Goal: Register for event/course

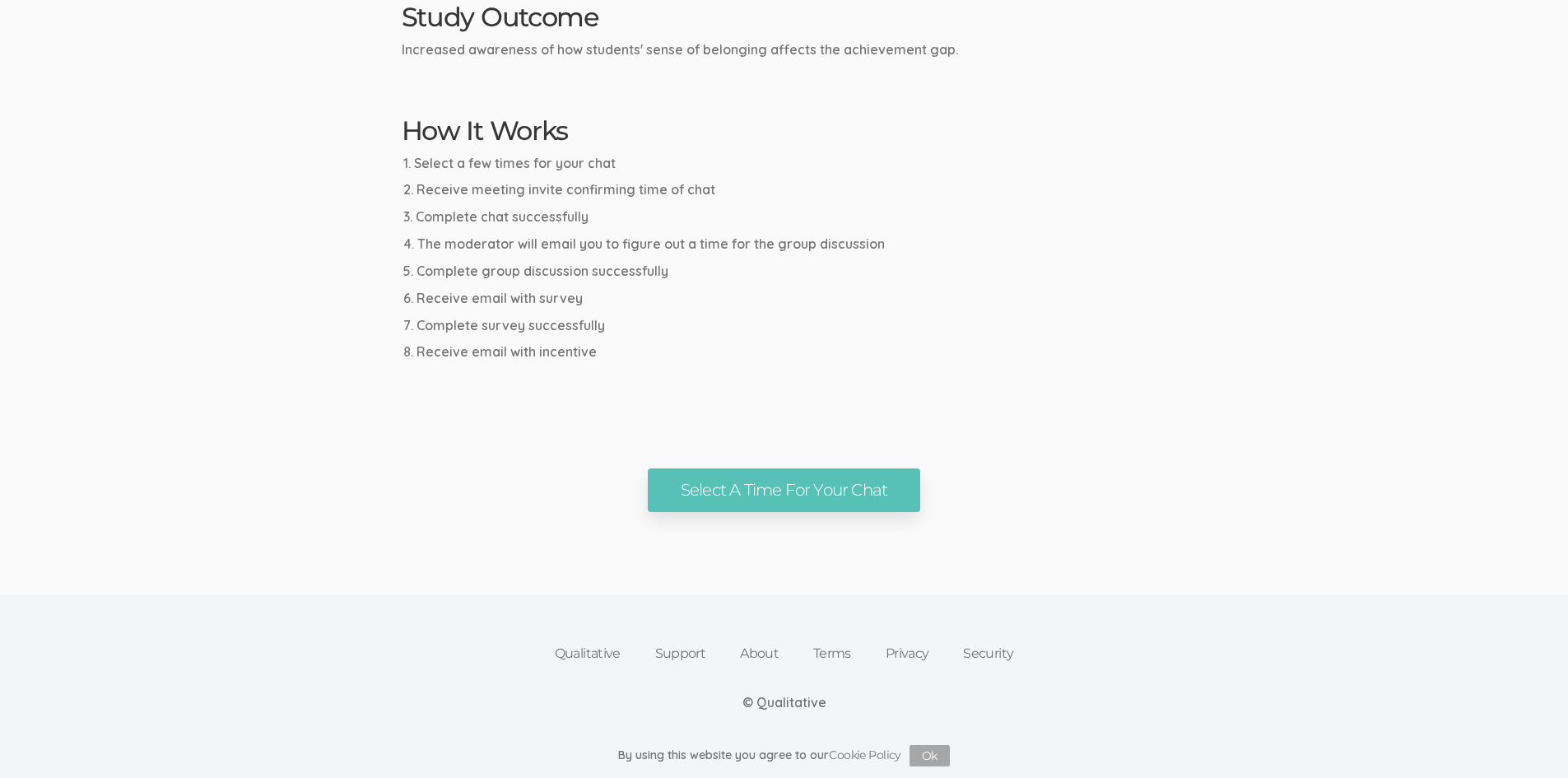
scroll to position [802, 0]
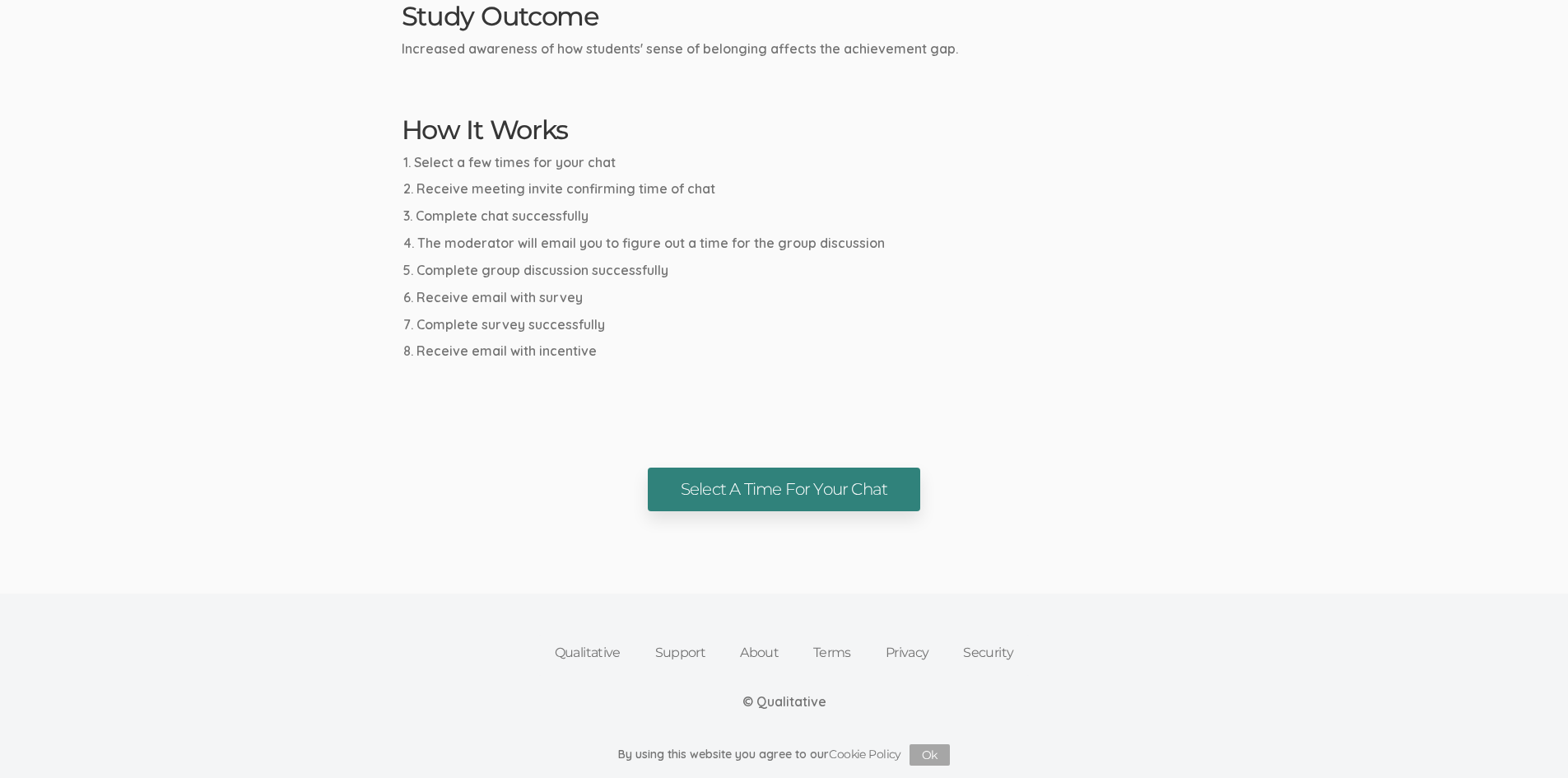
click at [719, 493] on link "Select A Time For Your Chat" at bounding box center [784, 489] width 272 height 44
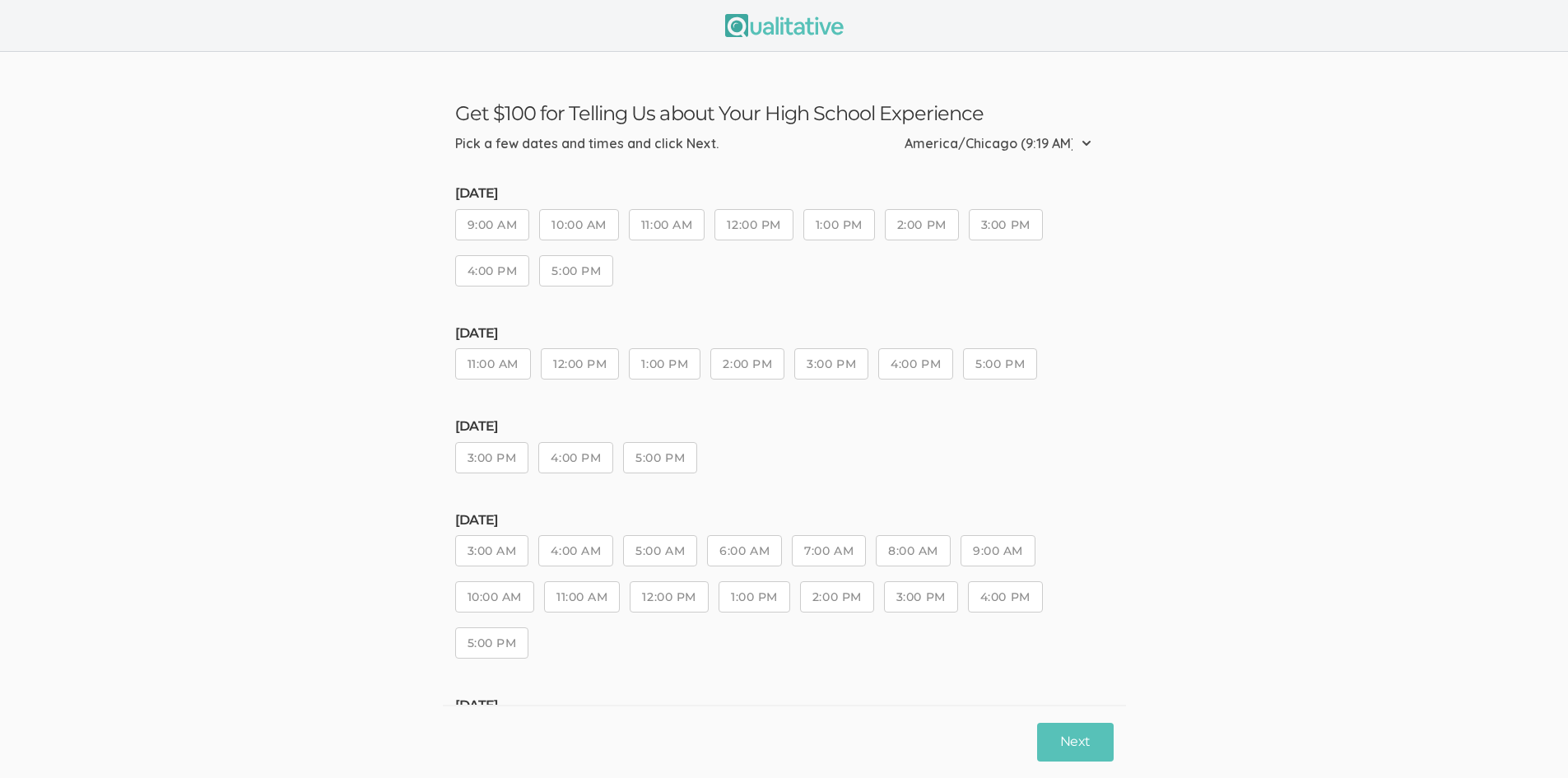
click at [688, 232] on button "11:00 AM" at bounding box center [667, 225] width 75 height 31
click at [1093, 747] on button "Next" at bounding box center [1075, 741] width 75 height 39
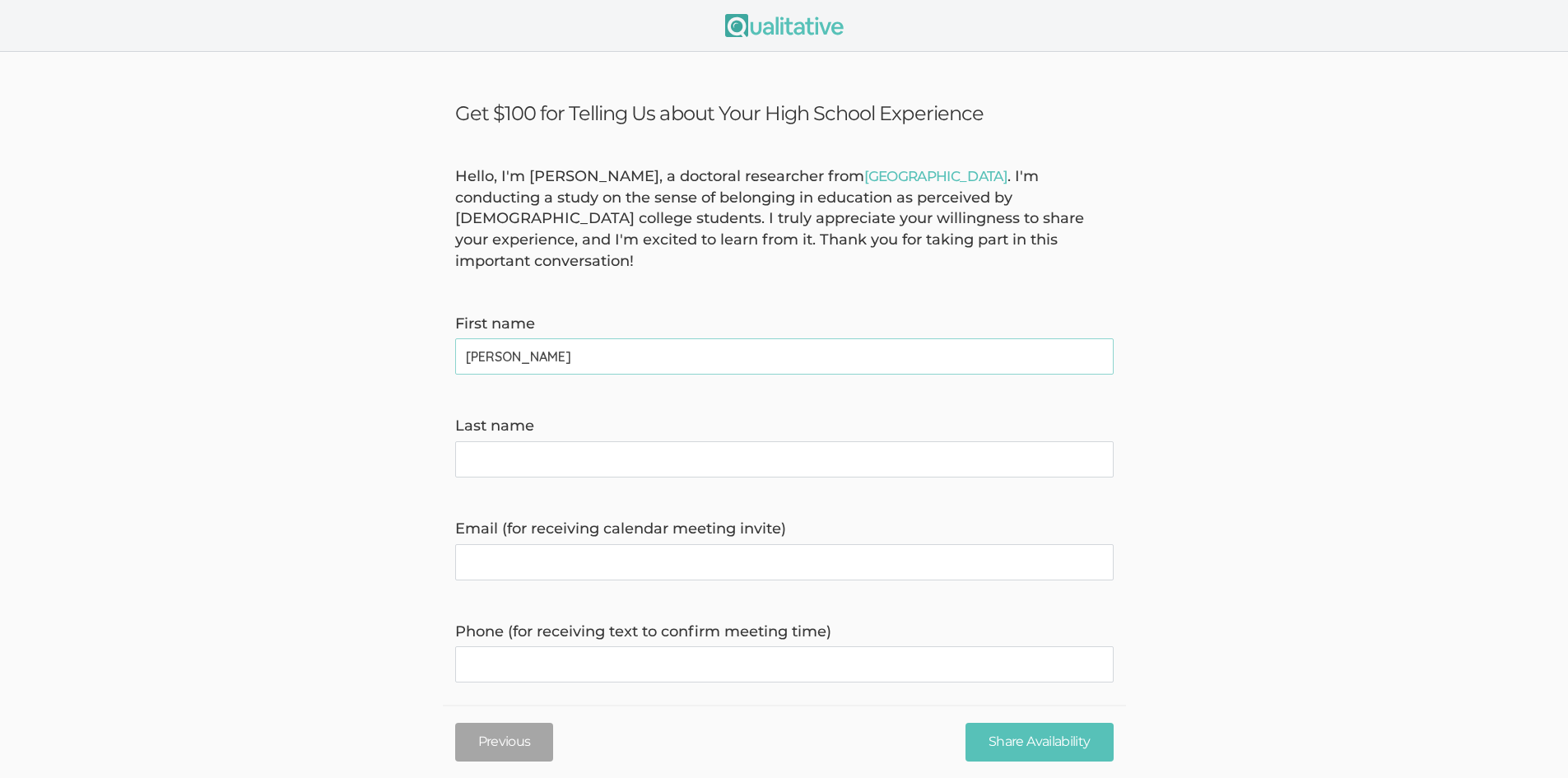
type name "[PERSON_NAME]"
type invite\) "[EMAIL_ADDRESS][DOMAIN_NAME]"
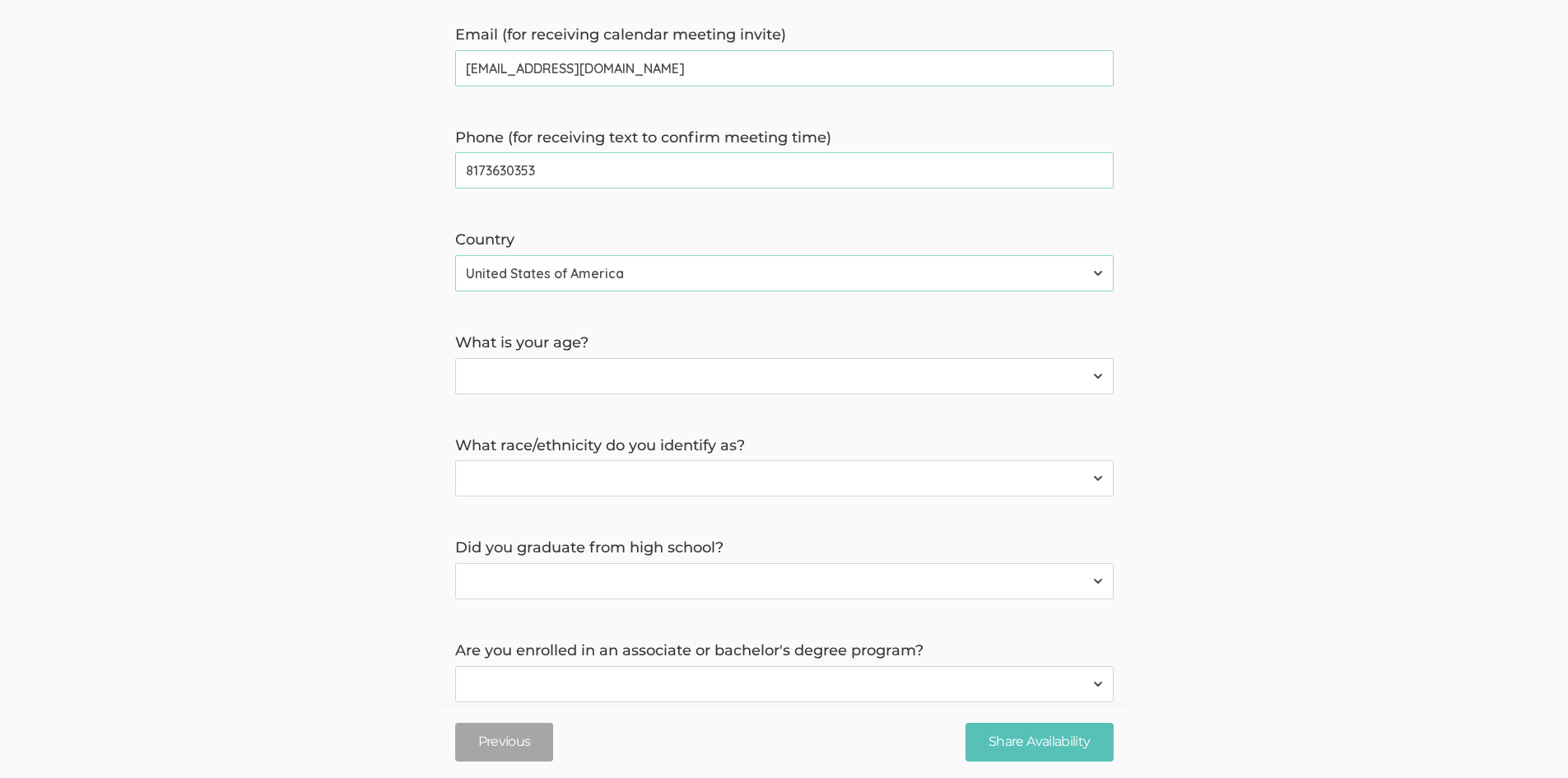
scroll to position [576, 0]
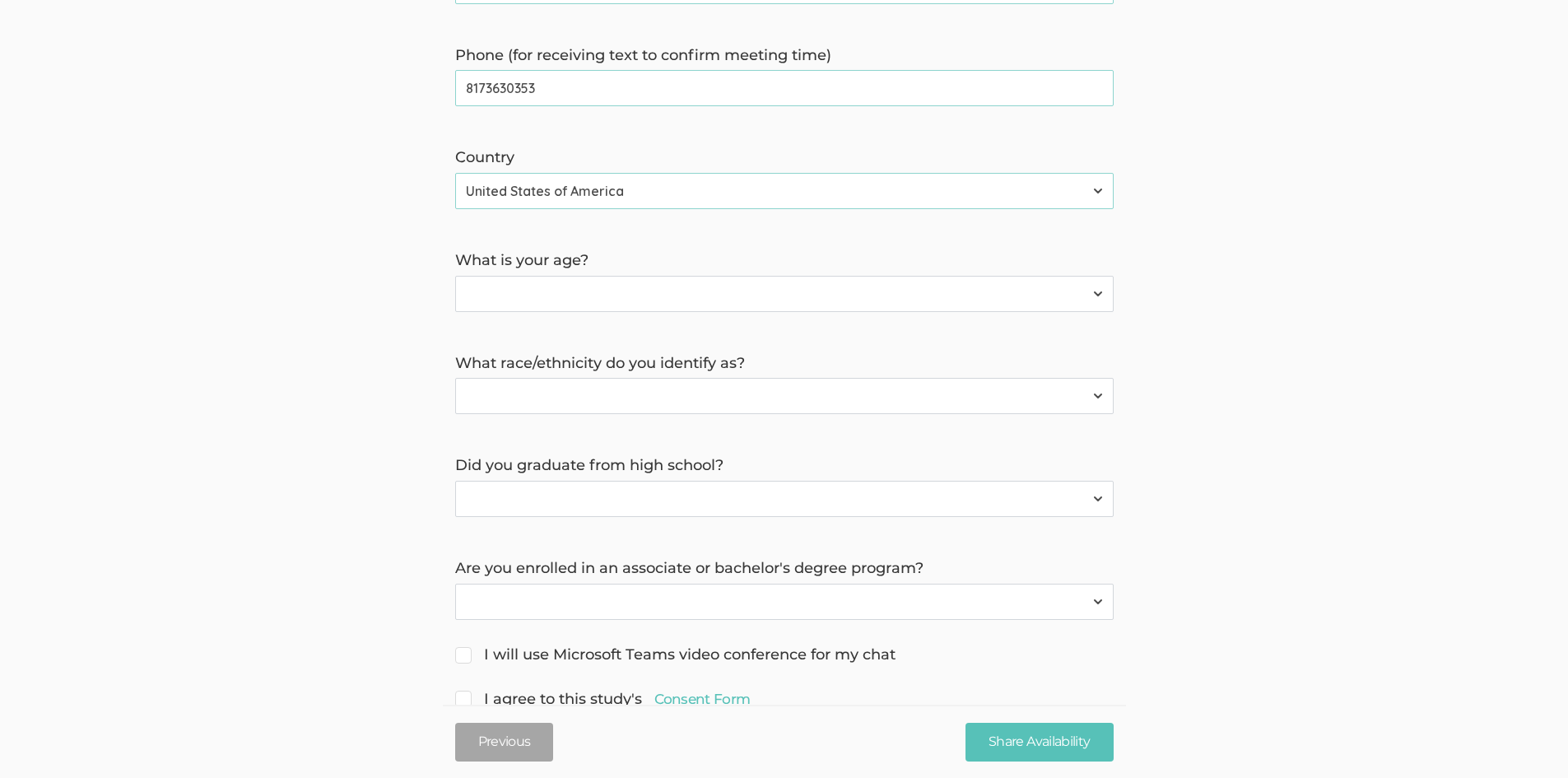
type time\) "8173630353"
click at [655, 287] on select "Less than 18 years 18 to 34 years More than 34 years" at bounding box center [784, 294] width 659 height 36
select select "1"
click at [456, 276] on select "Less than 18 years 18 to 34 years More than 34 years" at bounding box center [784, 294] width 659 height 36
click at [570, 377] on select "[DEMOGRAPHIC_DATA] or [US_STATE][DEMOGRAPHIC_DATA] Black or [DEMOGRAPHIC_DATA] …" at bounding box center [784, 395] width 659 height 36
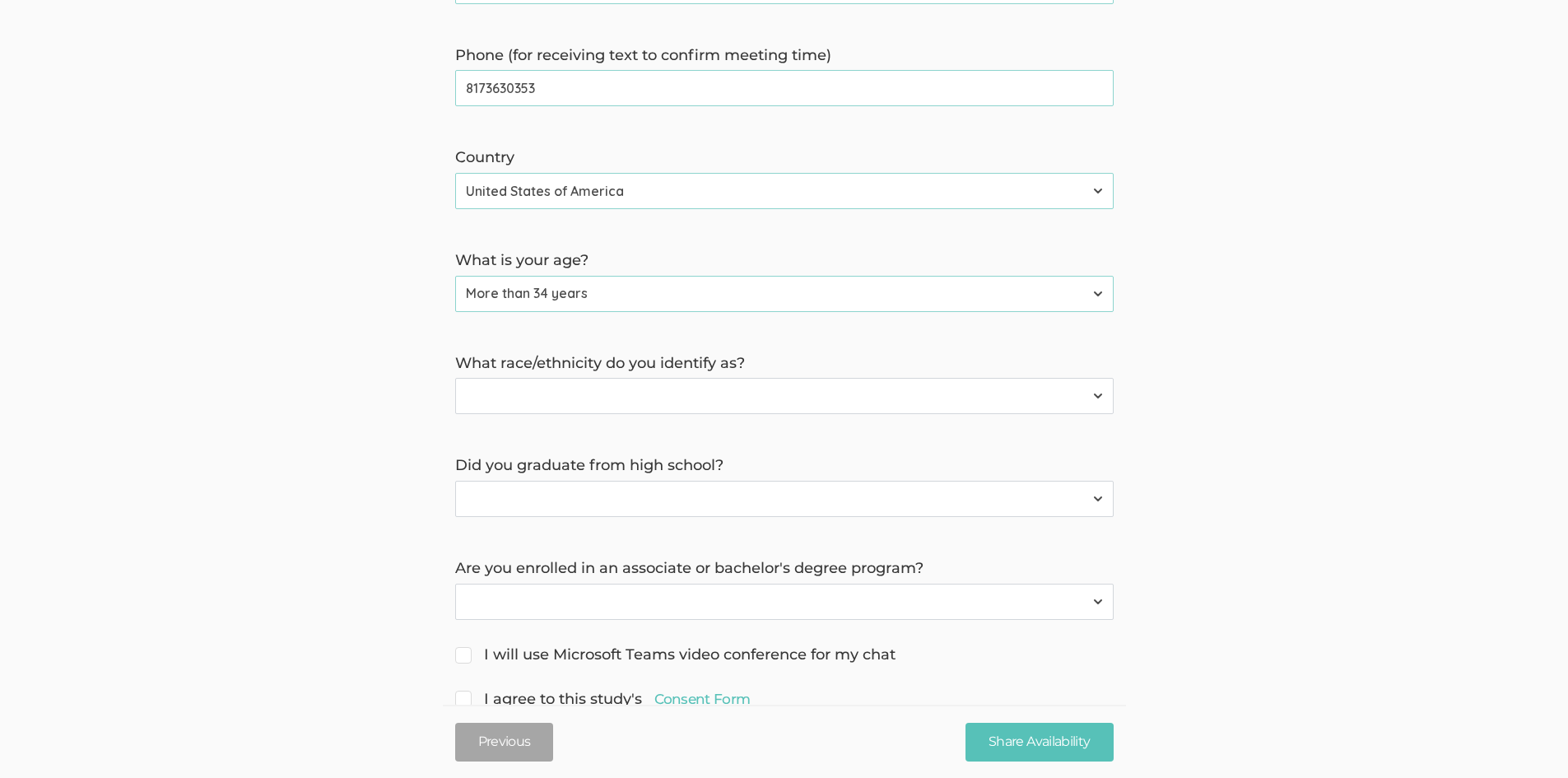
select select "2"
click at [456, 377] on select "[DEMOGRAPHIC_DATA] or [US_STATE][DEMOGRAPHIC_DATA] Black or [DEMOGRAPHIC_DATA] …" at bounding box center [784, 395] width 659 height 36
click at [560, 481] on select "Yes No" at bounding box center [784, 499] width 659 height 36
select select "0"
click at [456, 481] on select "Yes No" at bounding box center [784, 499] width 659 height 36
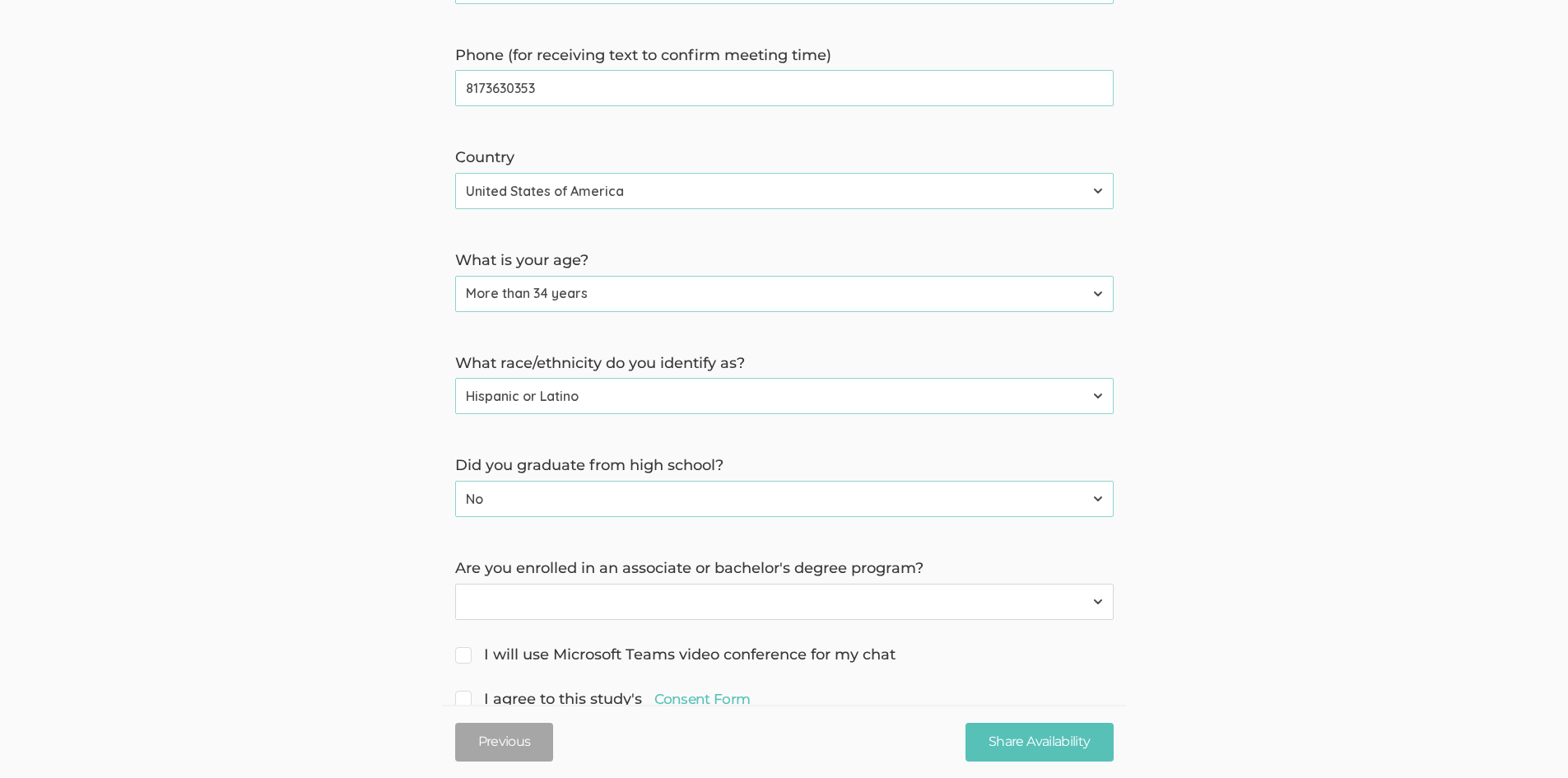
click at [568, 585] on select "Yes No" at bounding box center [784, 601] width 659 height 36
select select "1"
click at [456, 583] on select "Yes No" at bounding box center [784, 601] width 659 height 36
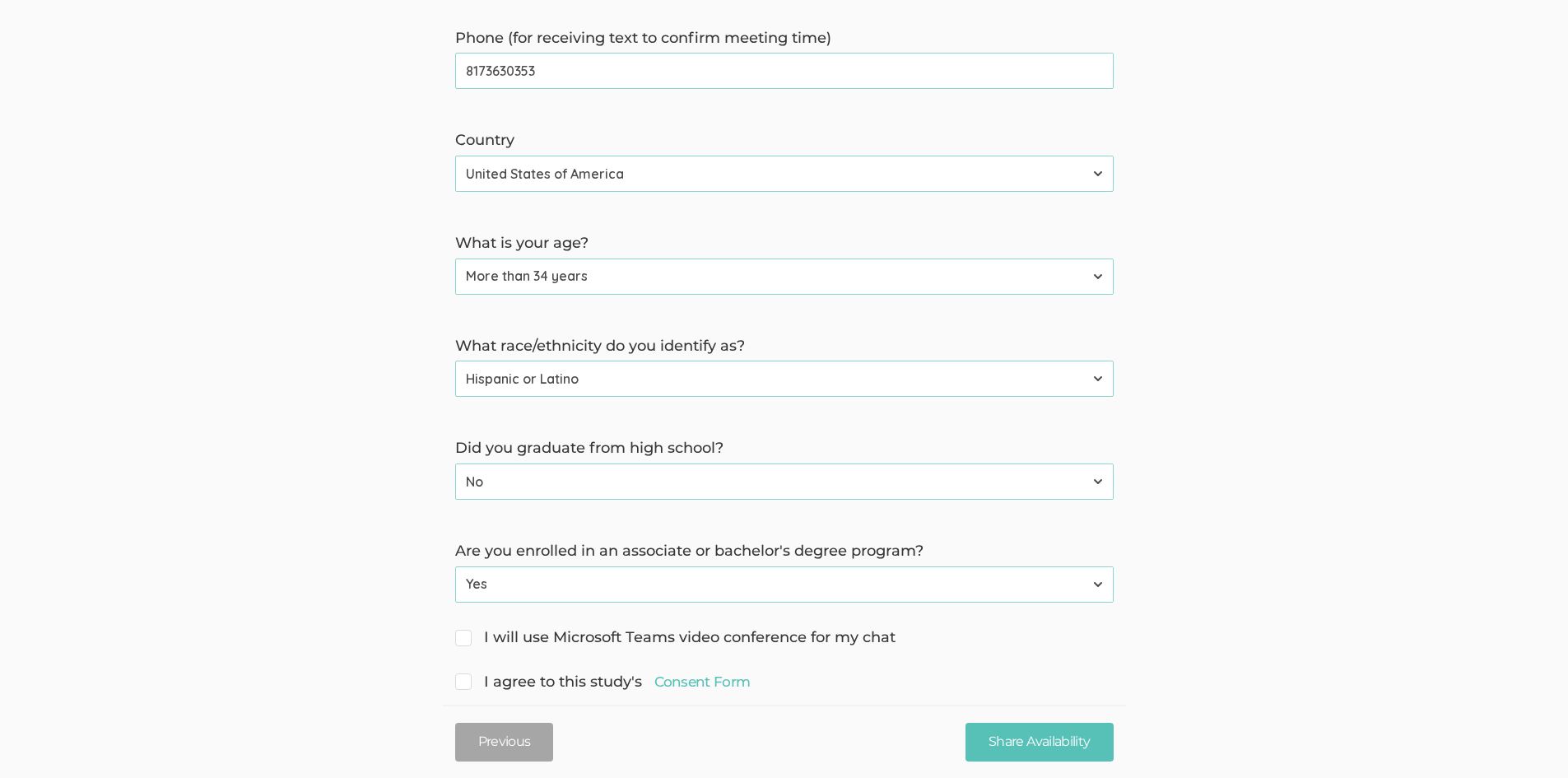
scroll to position [603, 0]
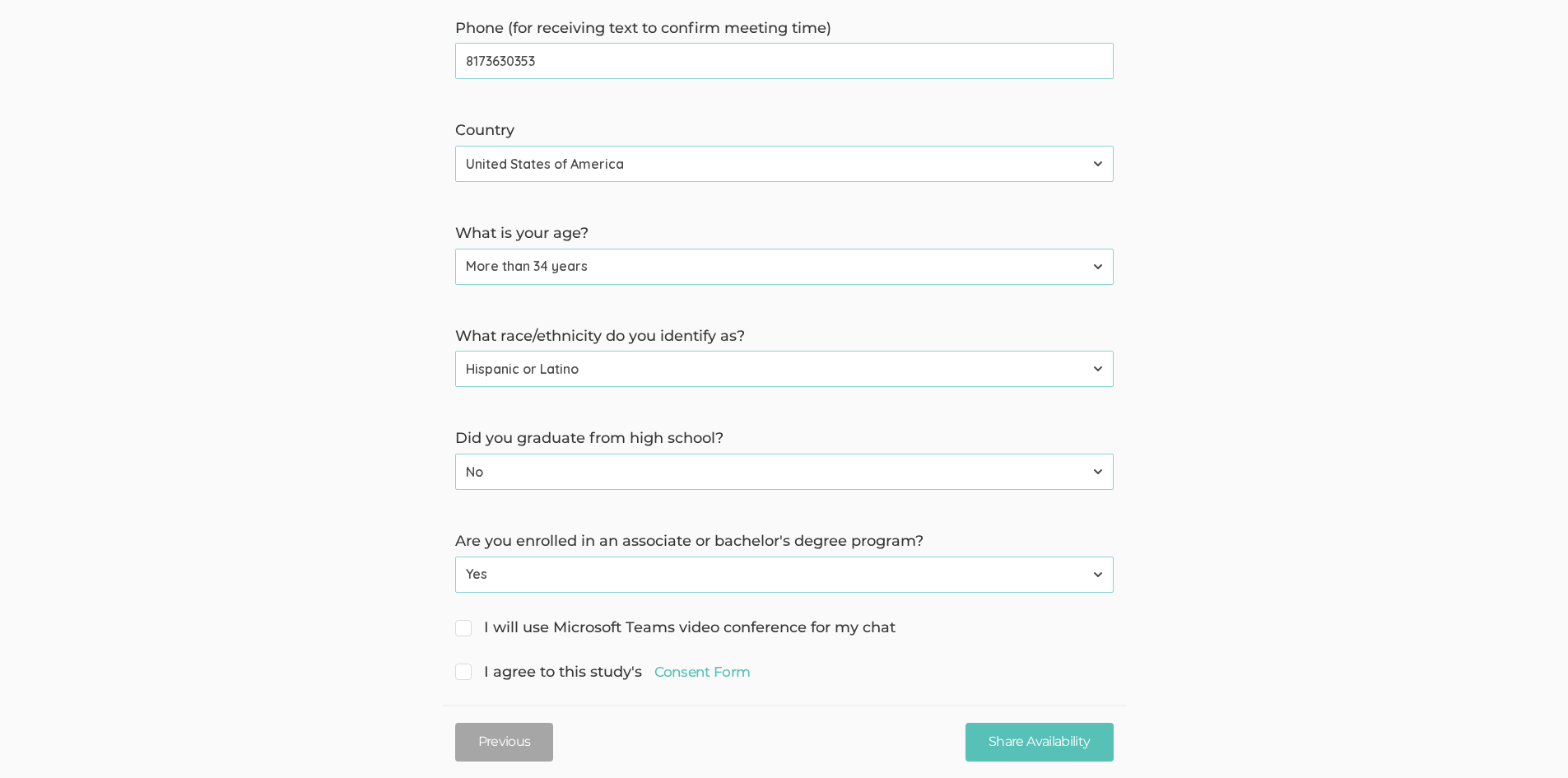
click at [457, 621] on input "I will use Microsoft Teams video conference for my chat" at bounding box center [461, 626] width 11 height 11
checkbox input "true"
click at [462, 661] on span "I agree to this study's Consent Form" at bounding box center [603, 672] width 296 height 22
click at [462, 665] on input "I agree to this study's Consent Form" at bounding box center [461, 670] width 11 height 11
checkbox input "true"
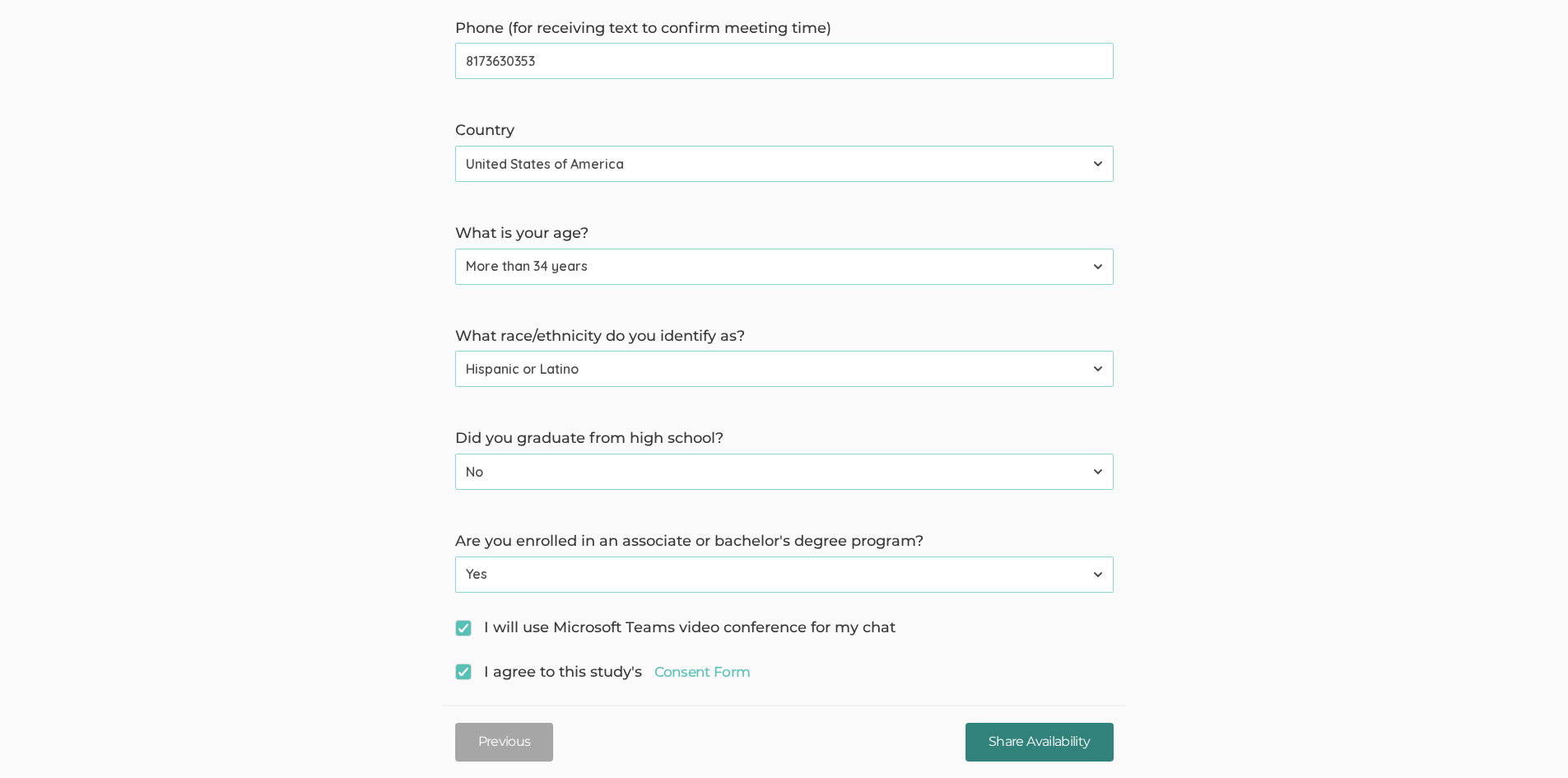
click at [1074, 750] on input "Share Availability" at bounding box center [1039, 741] width 147 height 39
